Goal: Information Seeking & Learning: Learn about a topic

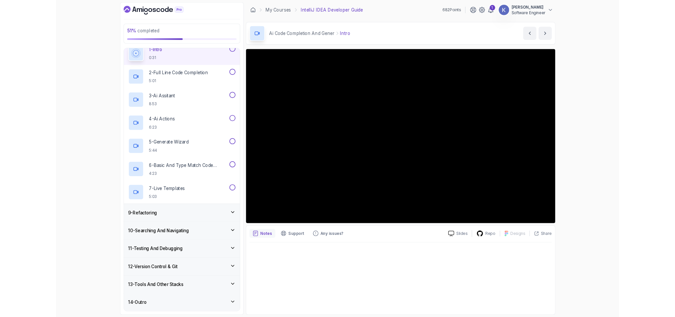
scroll to position [181, 0]
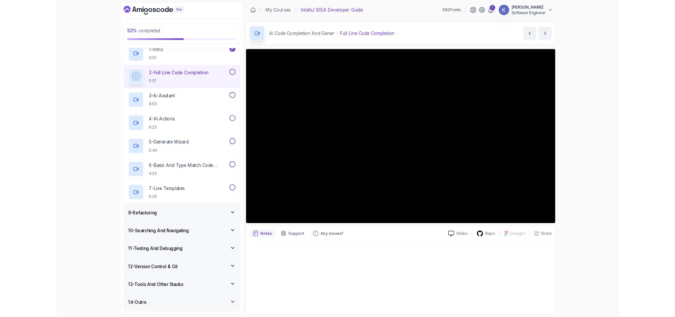
scroll to position [228, 0]
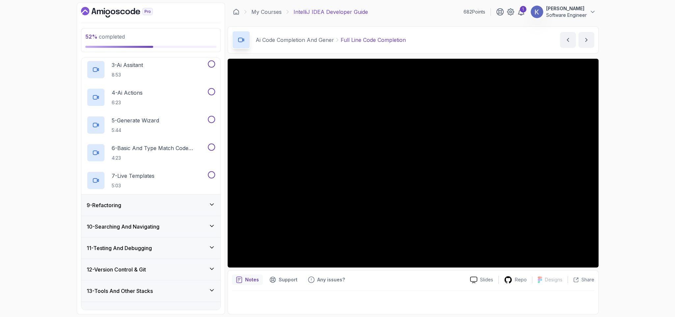
click at [207, 291] on div "13 - Tools And Other Stacks" at bounding box center [151, 291] width 128 height 8
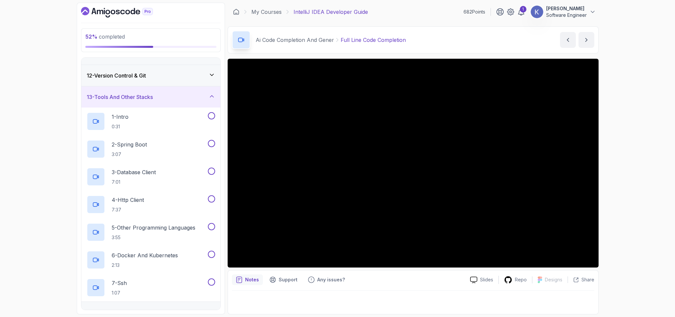
scroll to position [244, 0]
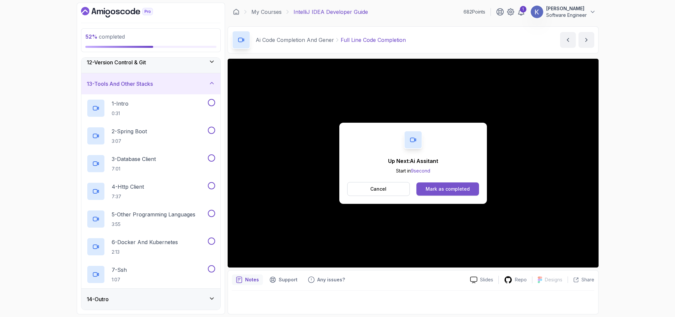
click at [439, 185] on button "Mark as completed" at bounding box center [447, 188] width 62 height 13
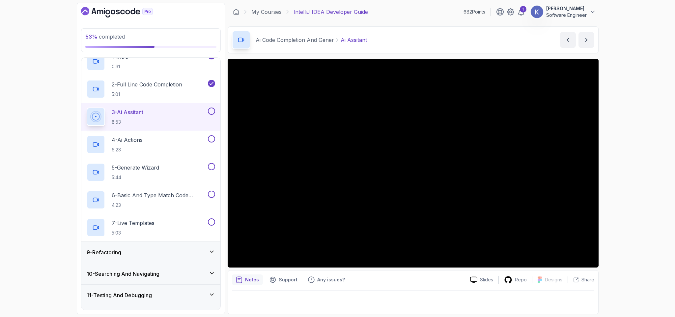
scroll to position [244, 0]
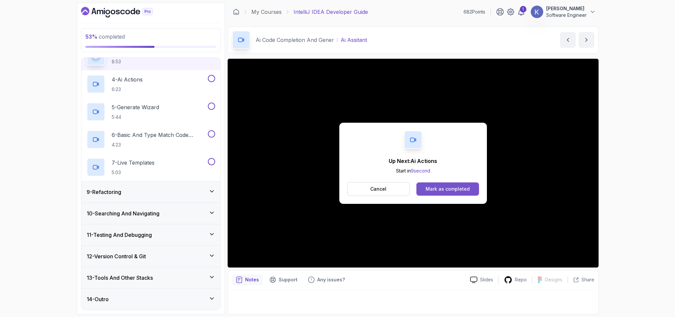
click at [466, 189] on div "Mark as completed" at bounding box center [448, 188] width 44 height 7
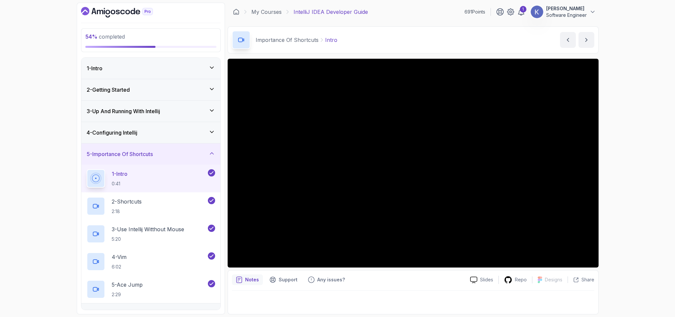
click at [82, 178] on div "1 - Intro 0:41" at bounding box center [150, 178] width 139 height 28
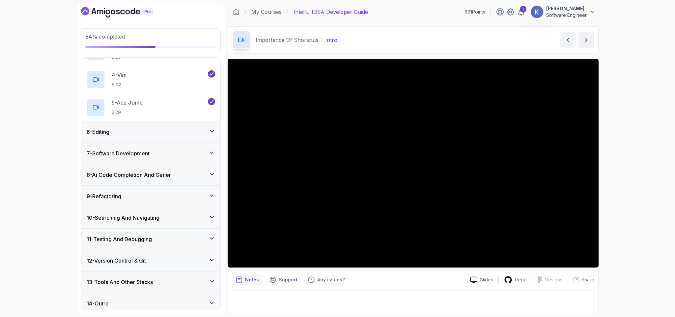
scroll to position [189, 0]
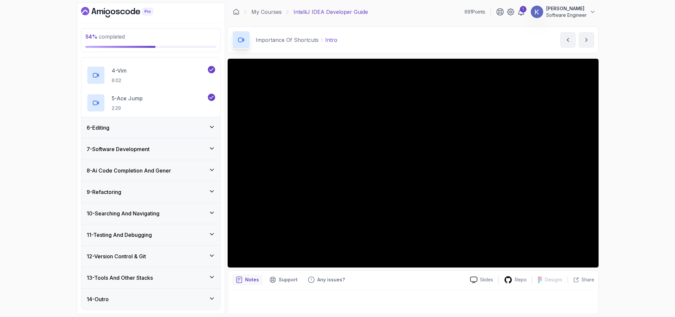
click at [130, 166] on h3 "8 - Ai Code Completion And Gener" at bounding box center [129, 170] width 84 height 8
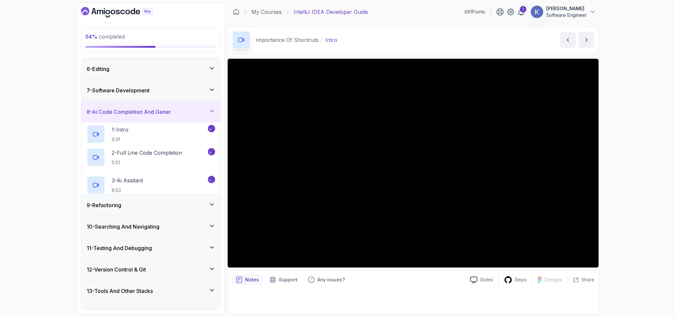
scroll to position [50, 0]
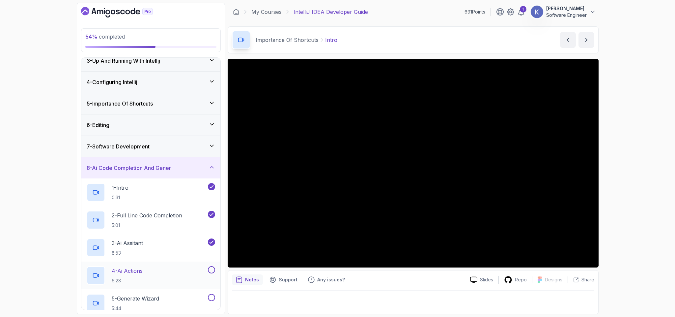
click at [158, 274] on div "4 - Ai Actions 6:23" at bounding box center [147, 275] width 120 height 18
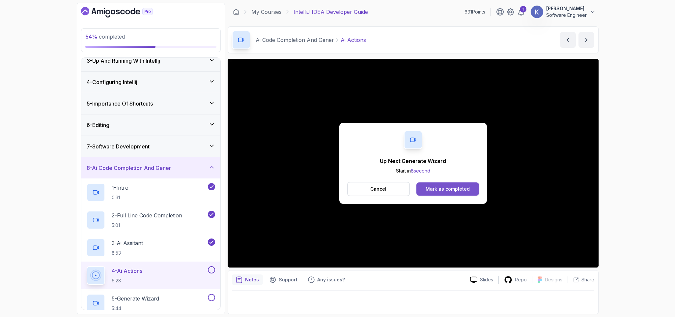
click at [438, 191] on div "Mark as completed" at bounding box center [448, 188] width 44 height 7
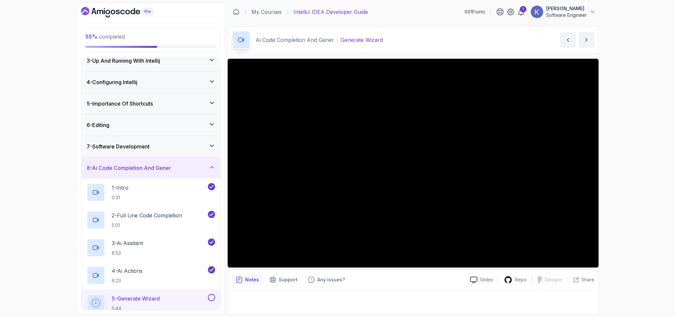
click at [81, 301] on div "5 - Generate Wizard 5:44" at bounding box center [150, 303] width 139 height 28
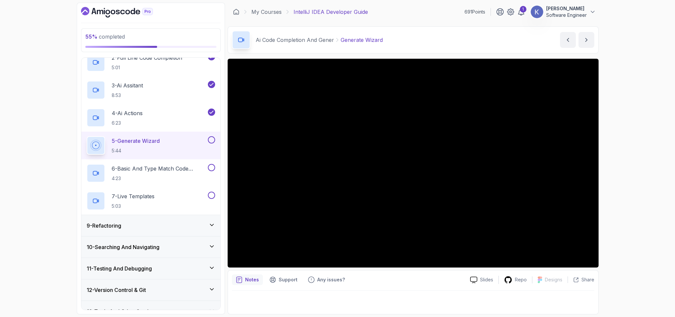
scroll to position [208, 0]
click at [197, 226] on div "9 - Refactoring" at bounding box center [151, 225] width 128 height 8
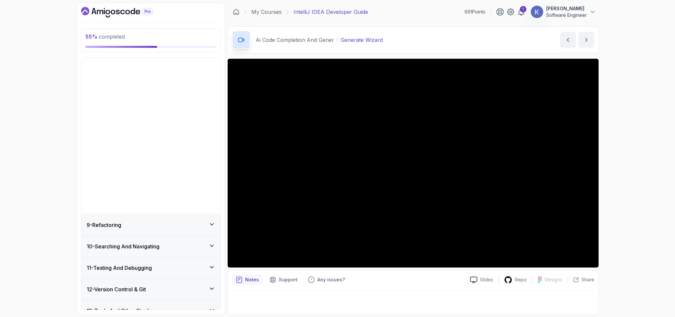
scroll to position [50, 0]
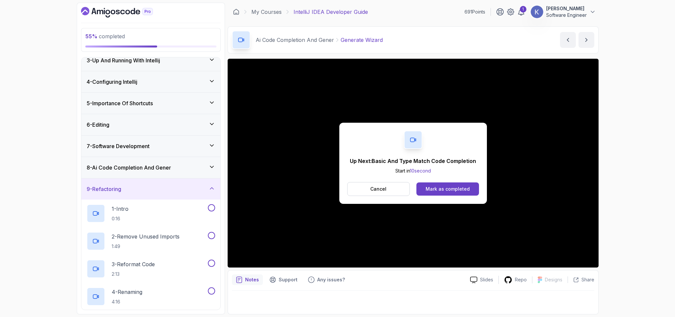
click at [456, 184] on button "Mark as completed" at bounding box center [447, 188] width 62 height 13
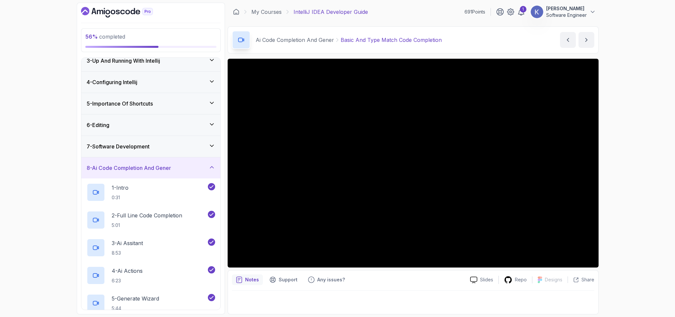
click at [80, 302] on div "56 % completed 1 - Intro 2 - Getting Started 3 - Up And Running With Intellij 4…" at bounding box center [151, 158] width 148 height 311
click at [83, 192] on div "1 - Intro 0:31" at bounding box center [150, 192] width 139 height 28
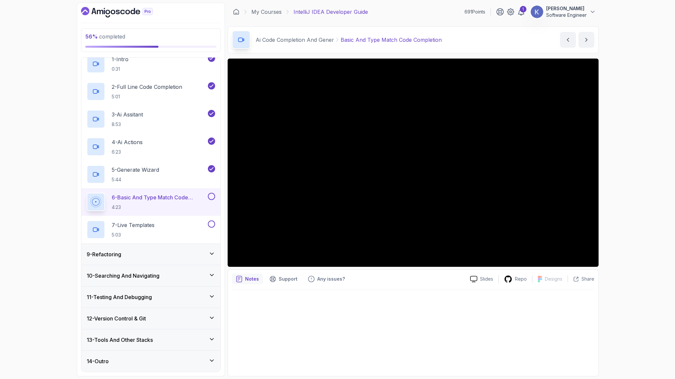
scroll to position [244, 0]
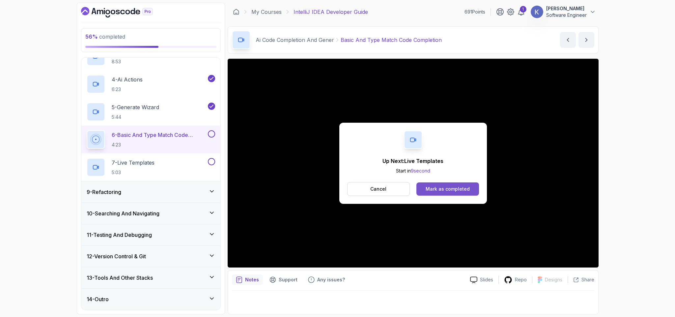
click at [457, 185] on div "Mark as completed" at bounding box center [448, 188] width 44 height 7
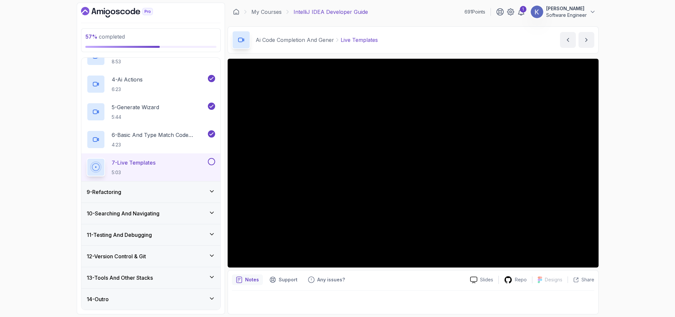
scroll to position [181, 0]
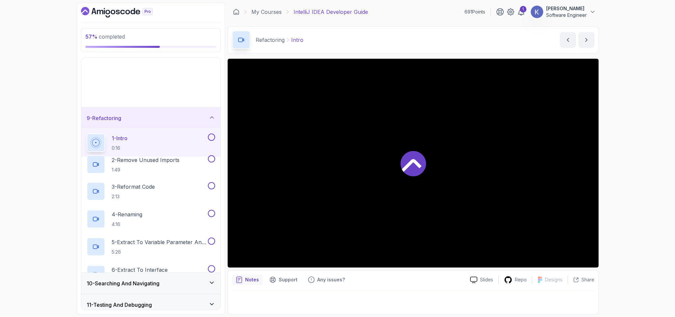
scroll to position [50, 0]
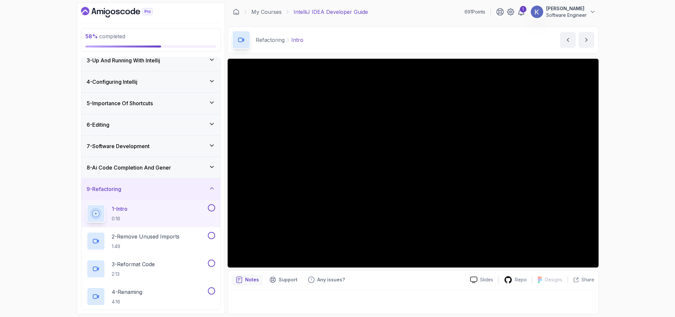
click at [138, 186] on div "9 - Refactoring" at bounding box center [150, 188] width 139 height 21
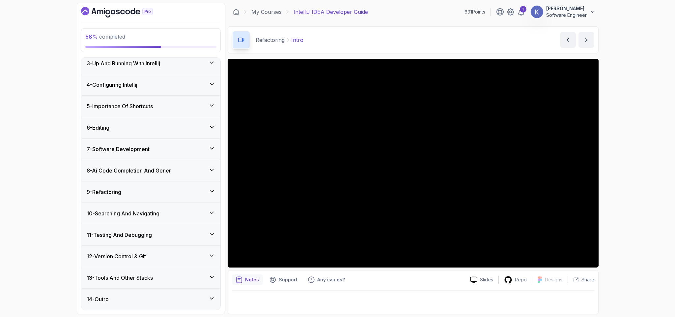
click at [163, 257] on div "12 - Version Control & Git" at bounding box center [151, 256] width 128 height 8
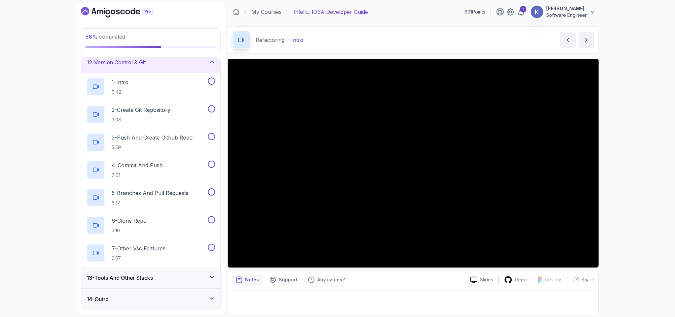
scroll to position [244, 0]
click at [153, 280] on h3 "13 - Tools And Other Stacks" at bounding box center [120, 277] width 66 height 8
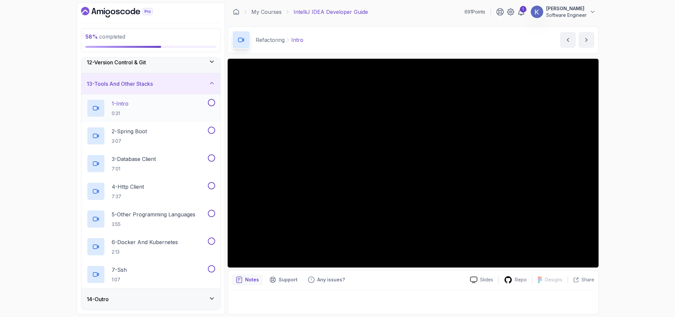
click at [152, 109] on div "1 - Intro 0:31" at bounding box center [147, 108] width 120 height 18
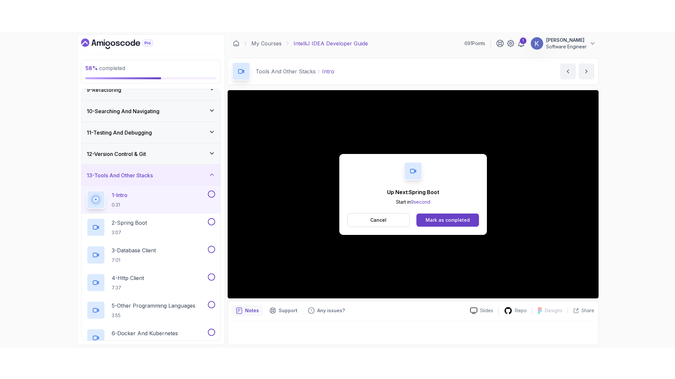
scroll to position [244, 0]
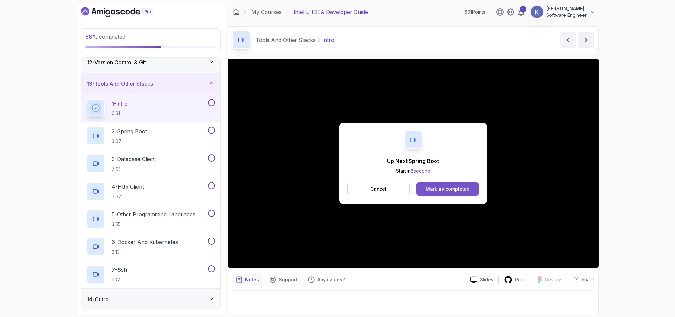
click at [467, 186] on div "Mark as completed" at bounding box center [448, 188] width 44 height 7
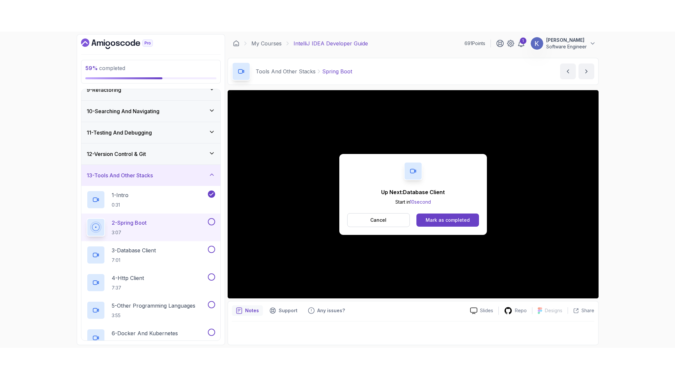
scroll to position [244, 0]
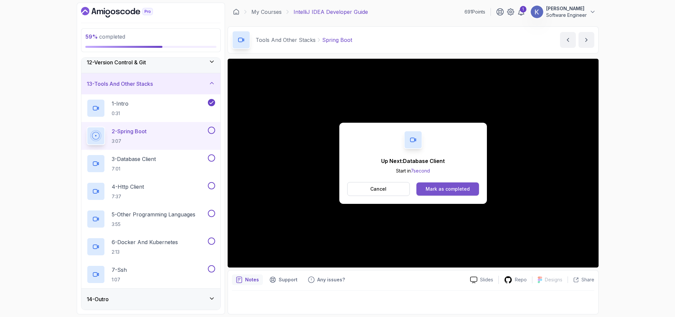
click at [476, 189] on button "Mark as completed" at bounding box center [447, 188] width 62 height 13
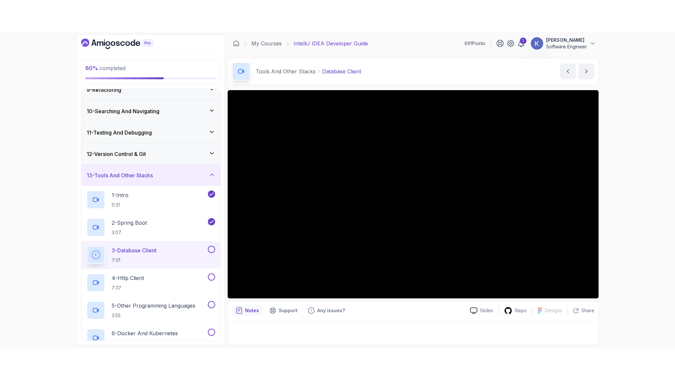
scroll to position [244, 0]
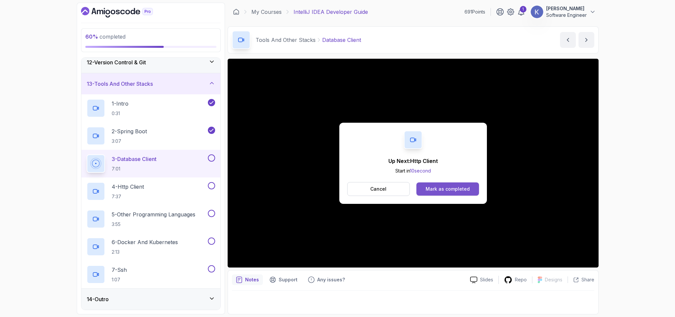
click at [450, 187] on div "Mark as completed" at bounding box center [448, 188] width 44 height 7
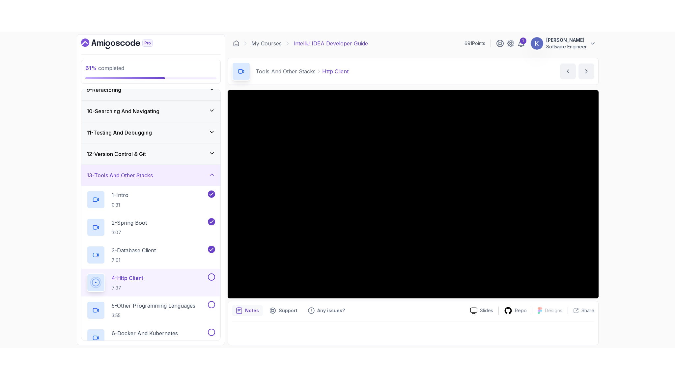
scroll to position [244, 0]
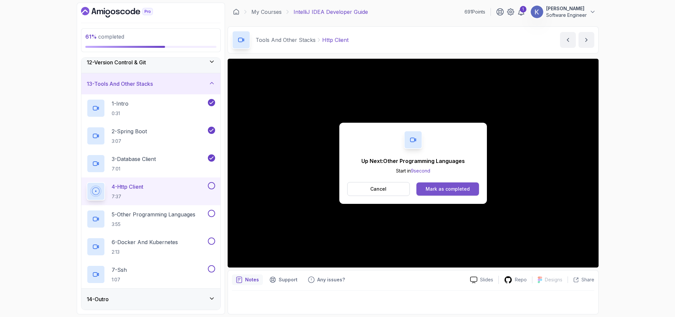
click at [474, 192] on button "Mark as completed" at bounding box center [447, 188] width 62 height 13
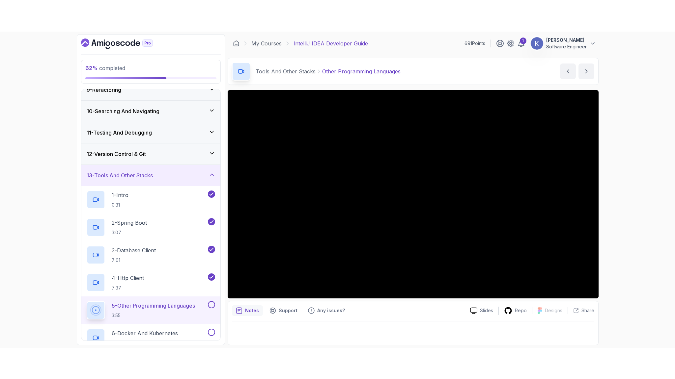
scroll to position [244, 0]
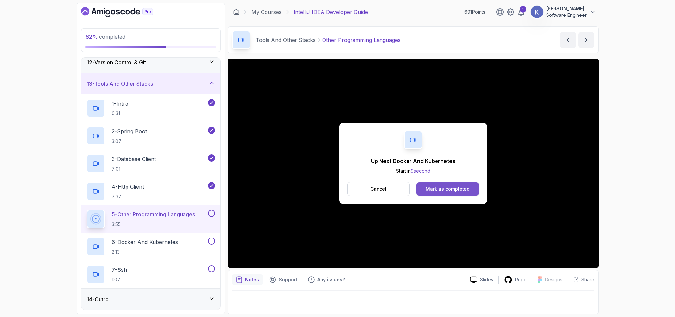
click at [443, 190] on div "Mark as completed" at bounding box center [448, 188] width 44 height 7
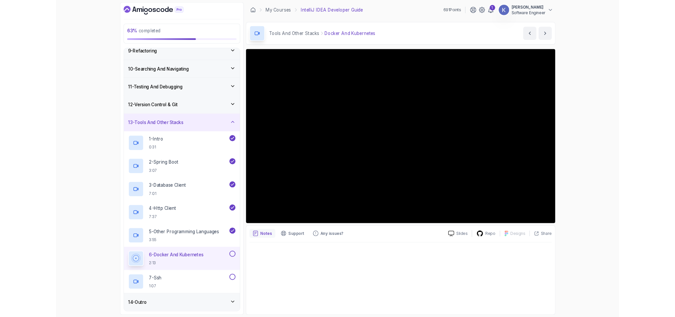
scroll to position [181, 0]
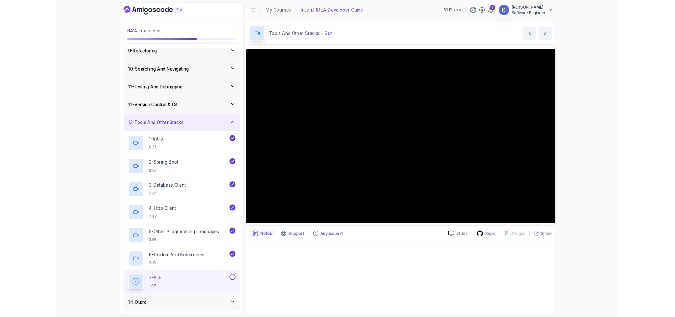
scroll to position [244, 0]
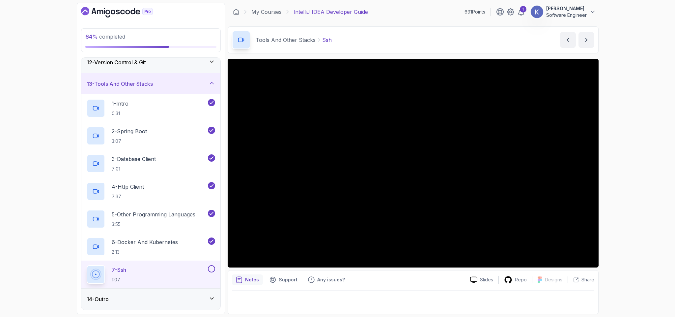
click at [160, 84] on div "13 - Tools And Other Stacks" at bounding box center [151, 84] width 128 height 8
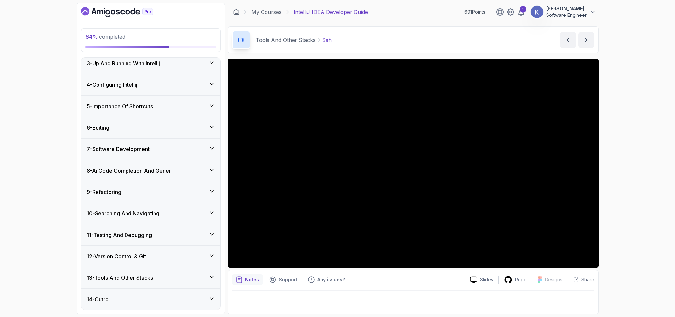
scroll to position [50, 0]
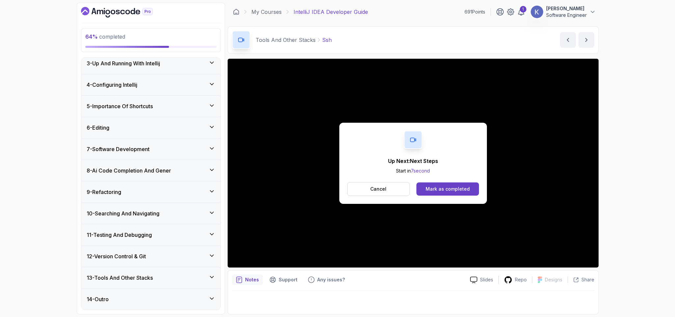
click at [132, 212] on h3 "10 - Searching And Navigating" at bounding box center [123, 213] width 73 height 8
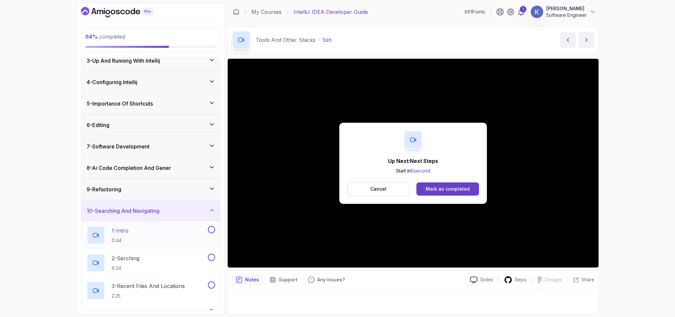
click at [151, 233] on div "1 - Intro 0:44" at bounding box center [147, 235] width 120 height 18
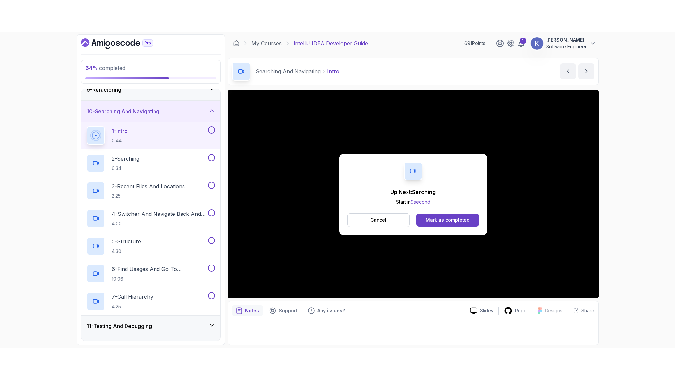
scroll to position [208, 0]
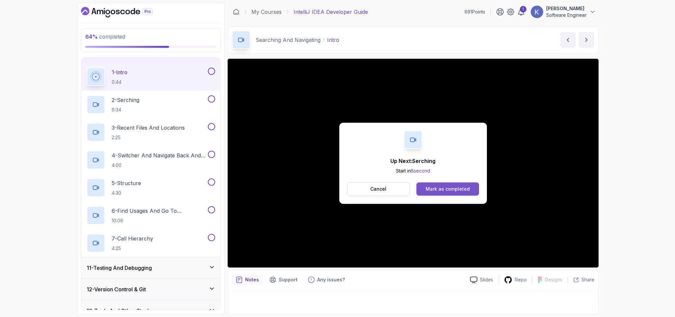
click at [475, 192] on button "Mark as completed" at bounding box center [447, 188] width 62 height 13
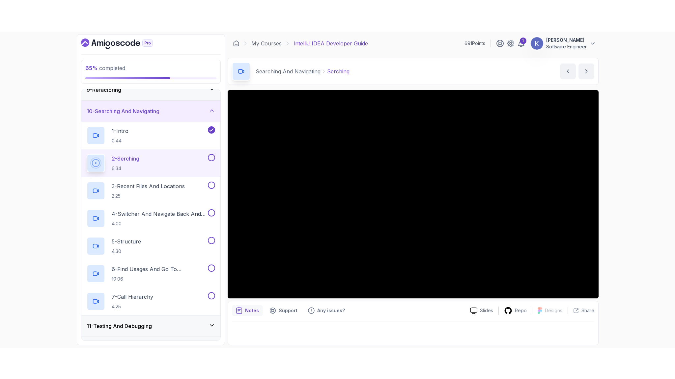
scroll to position [208, 0]
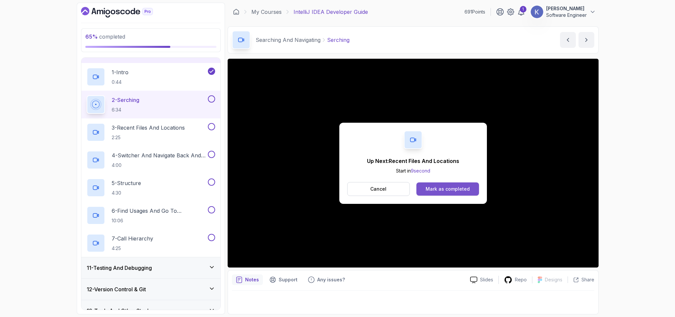
click at [443, 190] on div "Mark as completed" at bounding box center [448, 188] width 44 height 7
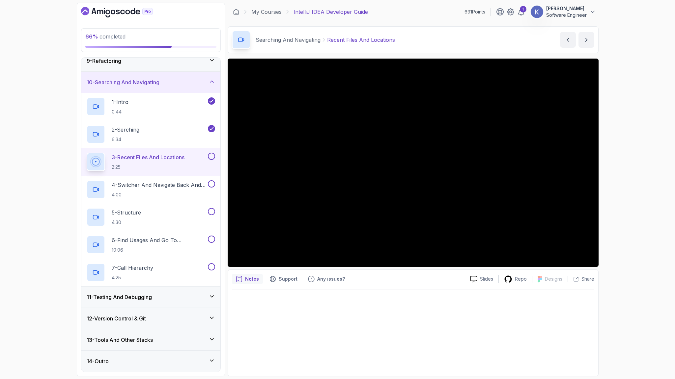
scroll to position [208, 0]
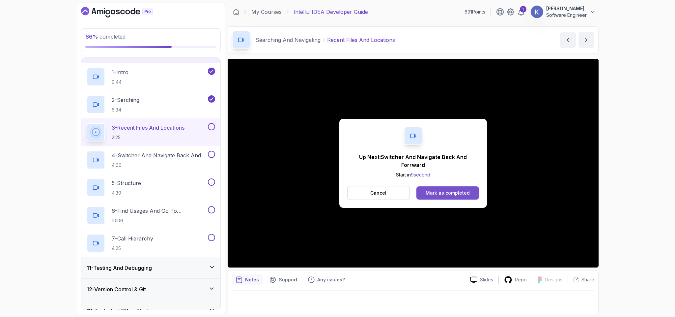
click at [468, 191] on div "Mark as completed" at bounding box center [448, 192] width 44 height 7
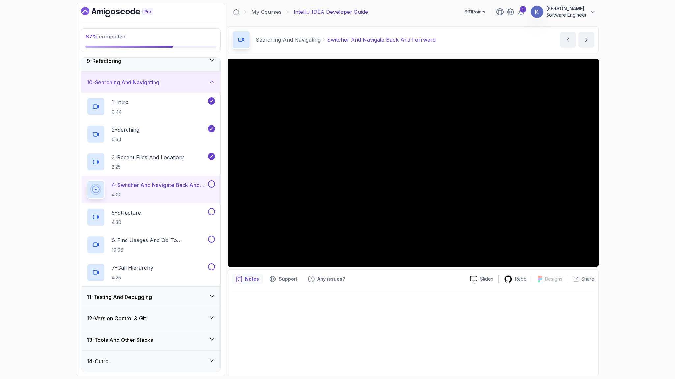
scroll to position [208, 0]
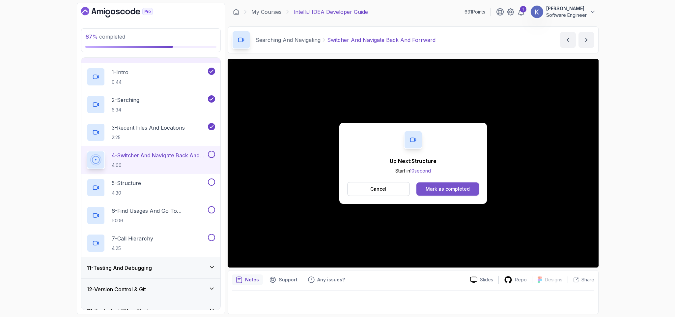
click at [462, 188] on div "Mark as completed" at bounding box center [448, 188] width 44 height 7
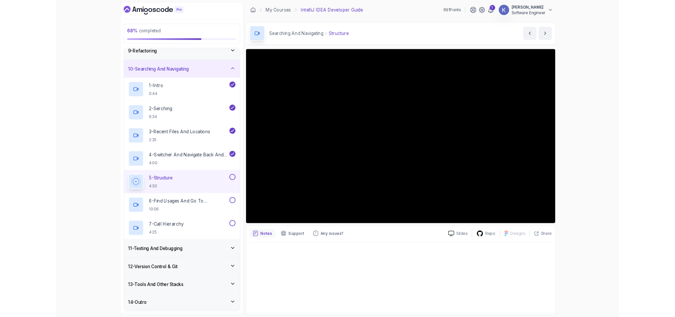
scroll to position [208, 0]
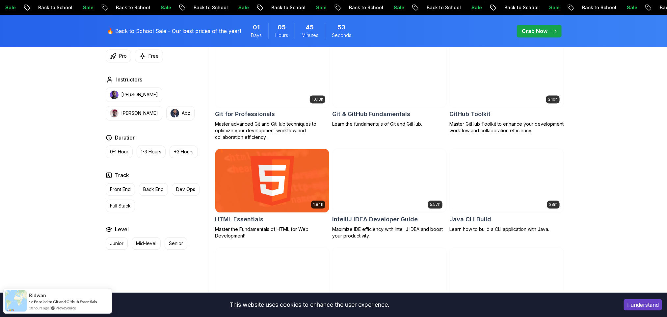
scroll to position [711, 0]
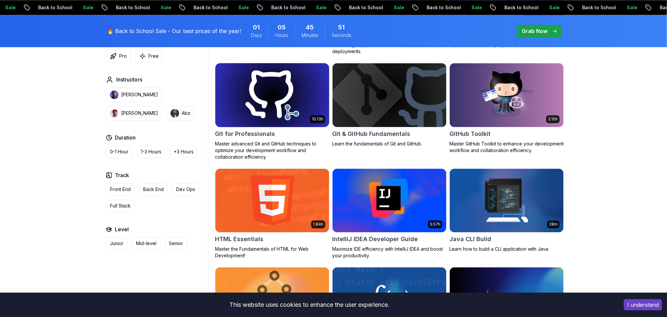
click at [286, 103] on img at bounding box center [272, 94] width 120 height 67
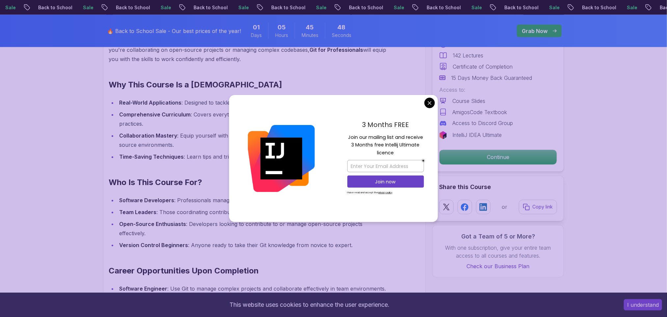
scroll to position [830, 0]
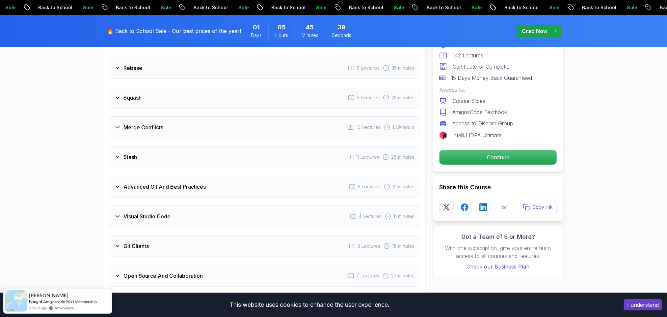
scroll to position [1344, 0]
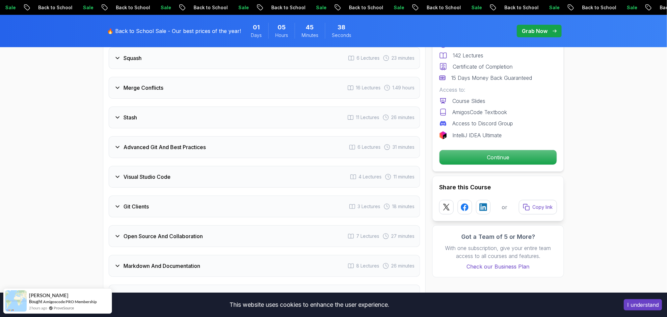
click at [275, 140] on div "Advanced Git And Best Practices 6 Lectures 31 minutes" at bounding box center [265, 147] width 312 height 22
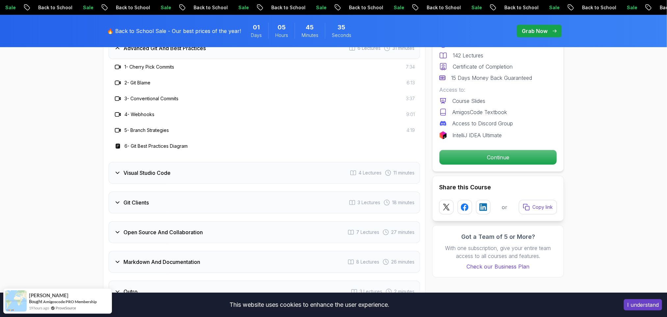
scroll to position [1454, 0]
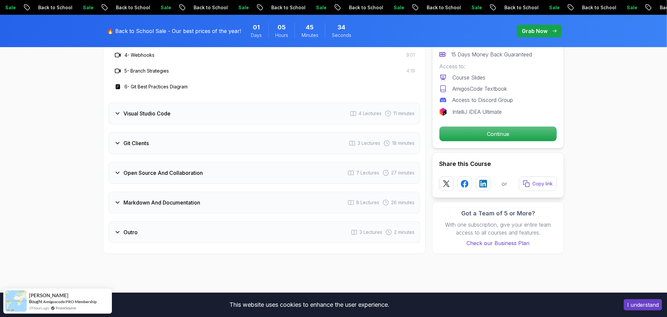
click at [261, 112] on div "Visual Studio Code 4 Lectures 11 minutes" at bounding box center [265, 113] width 312 height 22
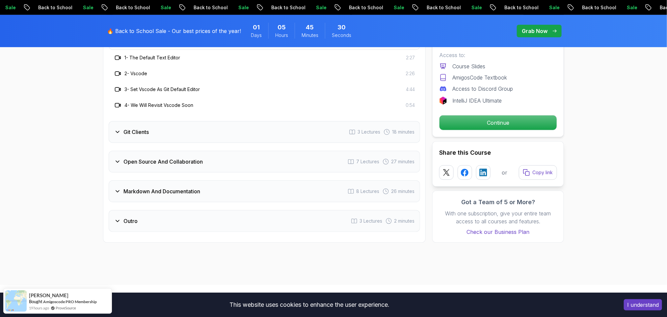
scroll to position [1435, 0]
click at [248, 160] on div "Open Source And Collaboration 7 Lectures 27 minutes" at bounding box center [265, 161] width 312 height 22
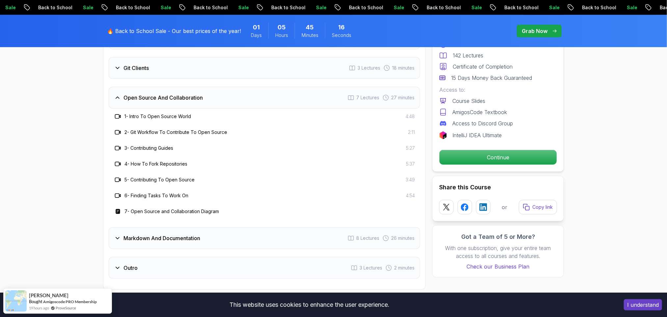
click at [301, 234] on div "Markdown And Documentation 8 Lectures 26 minutes" at bounding box center [265, 238] width 312 height 22
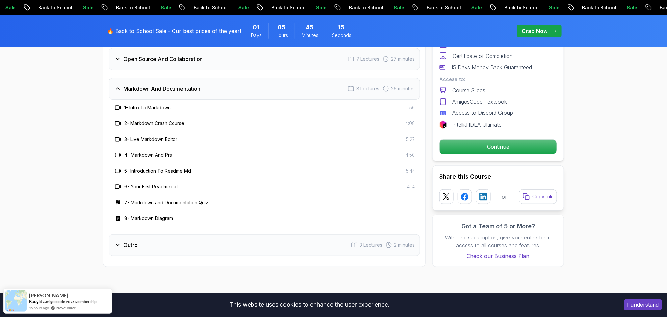
scroll to position [1474, 0]
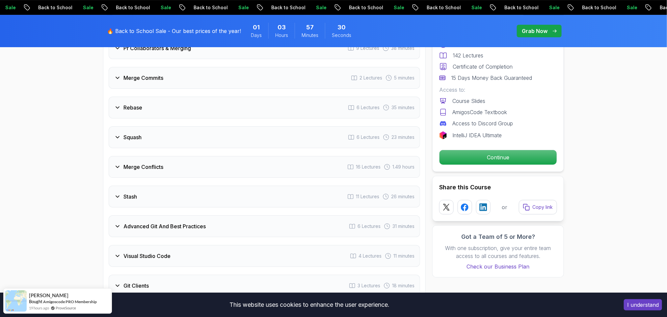
scroll to position [1257, 0]
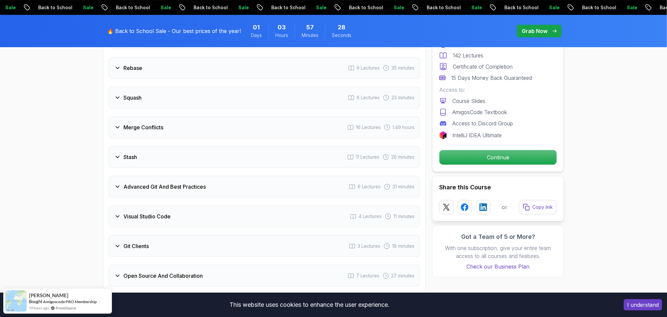
click at [177, 251] on div "Git Clients 3 Lectures 18 minutes" at bounding box center [265, 246] width 312 height 22
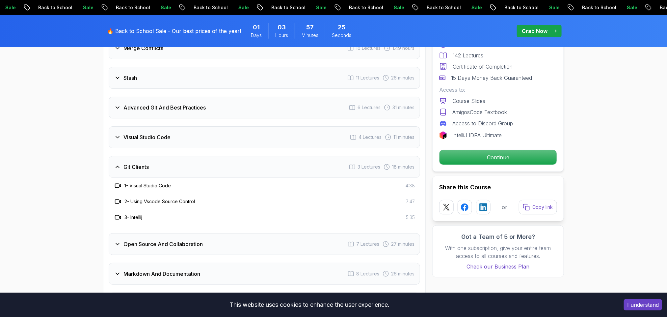
scroll to position [1059, 0]
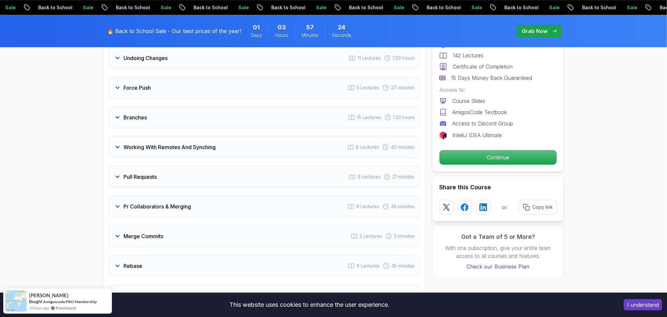
click at [176, 202] on h3 "Pr Collaborators & Merging" at bounding box center [158, 206] width 68 height 8
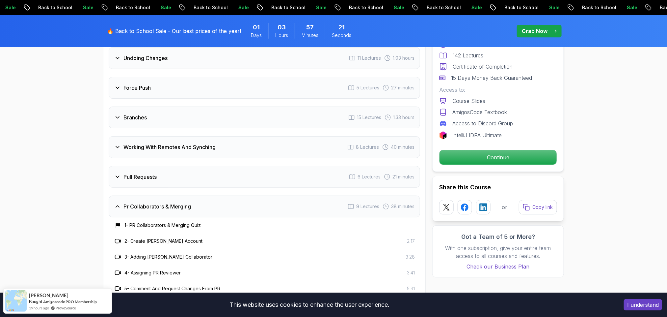
click at [169, 143] on h3 "Working With Remotes And Synching" at bounding box center [170, 147] width 92 height 8
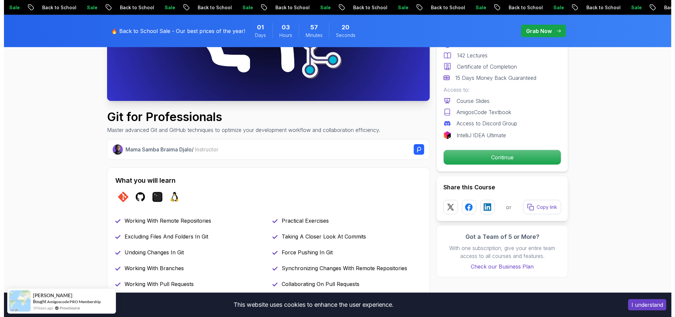
scroll to position [0, 0]
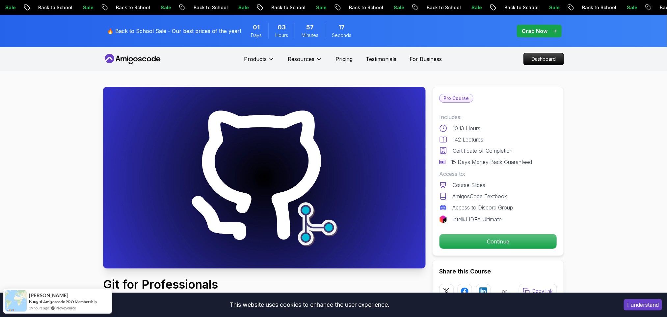
click at [144, 59] on icon at bounding box center [132, 59] width 59 height 11
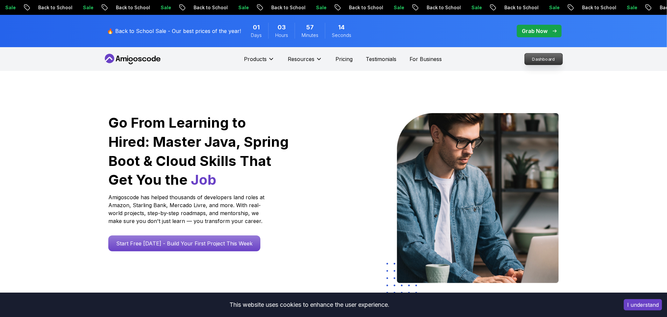
click at [534, 58] on p "Dashboard" at bounding box center [544, 58] width 38 height 11
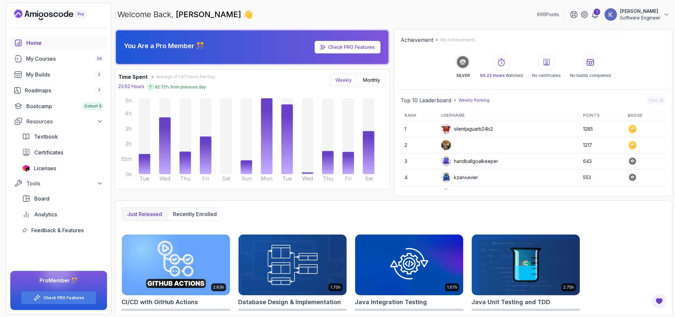
click at [39, 42] on div "Home" at bounding box center [64, 43] width 77 height 8
click at [46, 52] on link "My Courses 34" at bounding box center [58, 58] width 97 height 13
